Goal: Browse casually

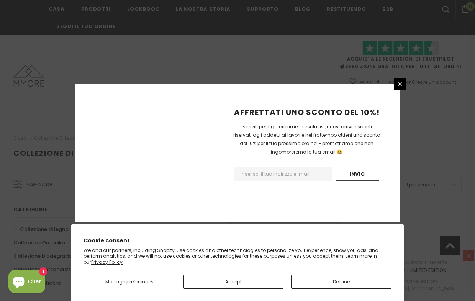
scroll to position [500, 0]
